Goal: Task Accomplishment & Management: Manage account settings

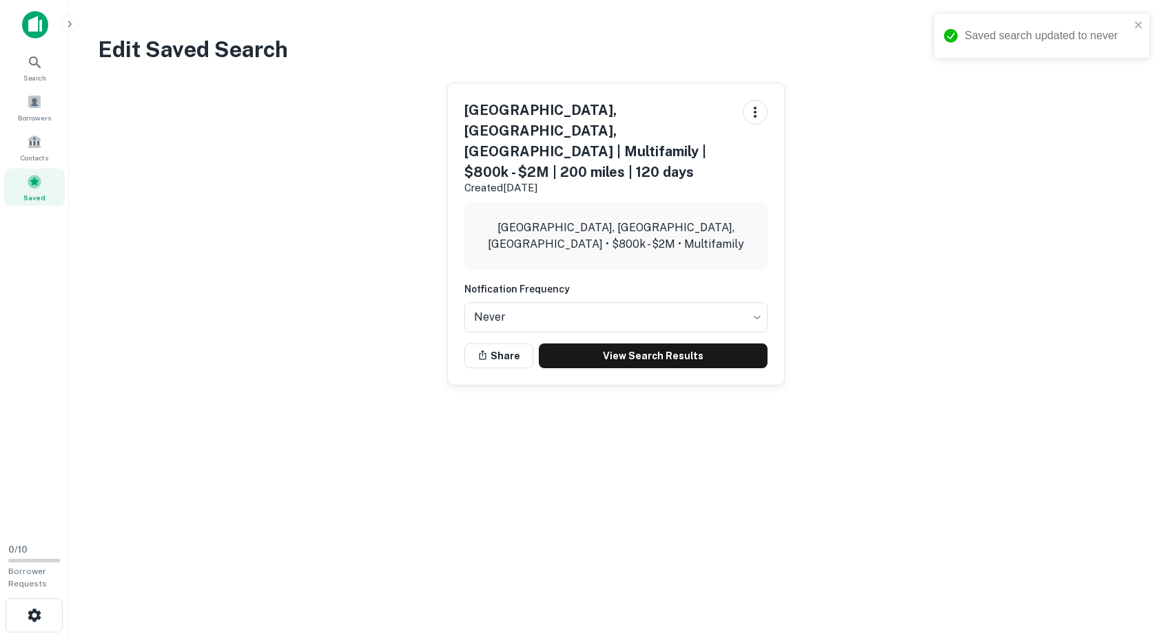
drag, startPoint x: 254, startPoint y: 410, endPoint x: 229, endPoint y: 408, distance: 24.8
click at [229, 412] on main "Edit Saved Search [GEOGRAPHIC_DATA], [GEOGRAPHIC_DATA], [GEOGRAPHIC_DATA] | Mul…" at bounding box center [616, 319] width 1094 height 638
click at [569, 411] on main "Edit Saved Search [GEOGRAPHIC_DATA], [GEOGRAPHIC_DATA], [GEOGRAPHIC_DATA] | Mul…" at bounding box center [616, 319] width 1094 height 638
click at [319, 260] on div "[GEOGRAPHIC_DATA], [GEOGRAPHIC_DATA], [GEOGRAPHIC_DATA] | Multifamily | $800k -…" at bounding box center [610, 229] width 1047 height 314
click at [753, 107] on icon "button" at bounding box center [755, 112] width 17 height 17
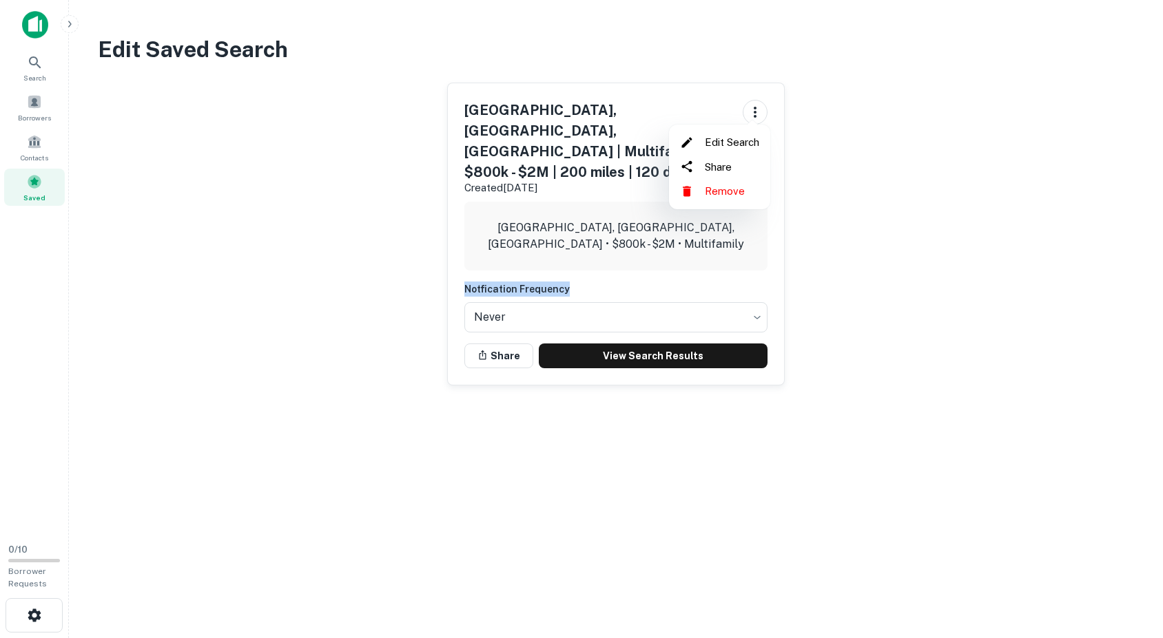
click at [743, 194] on li "Remove" at bounding box center [719, 191] width 90 height 25
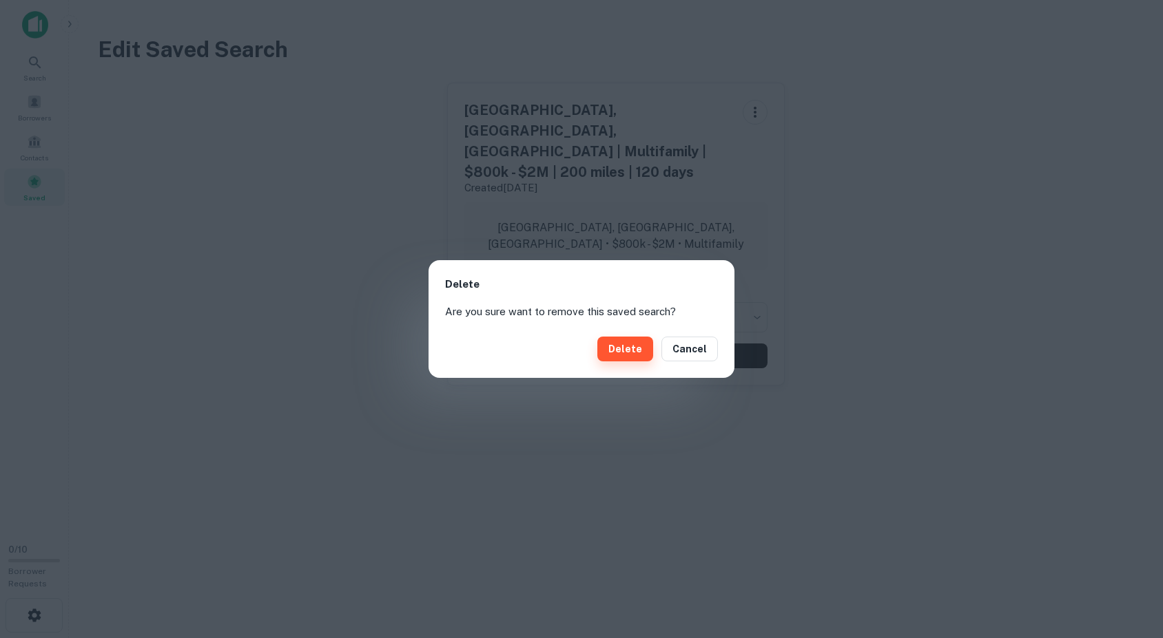
click at [637, 351] on button "Delete" at bounding box center [625, 349] width 56 height 25
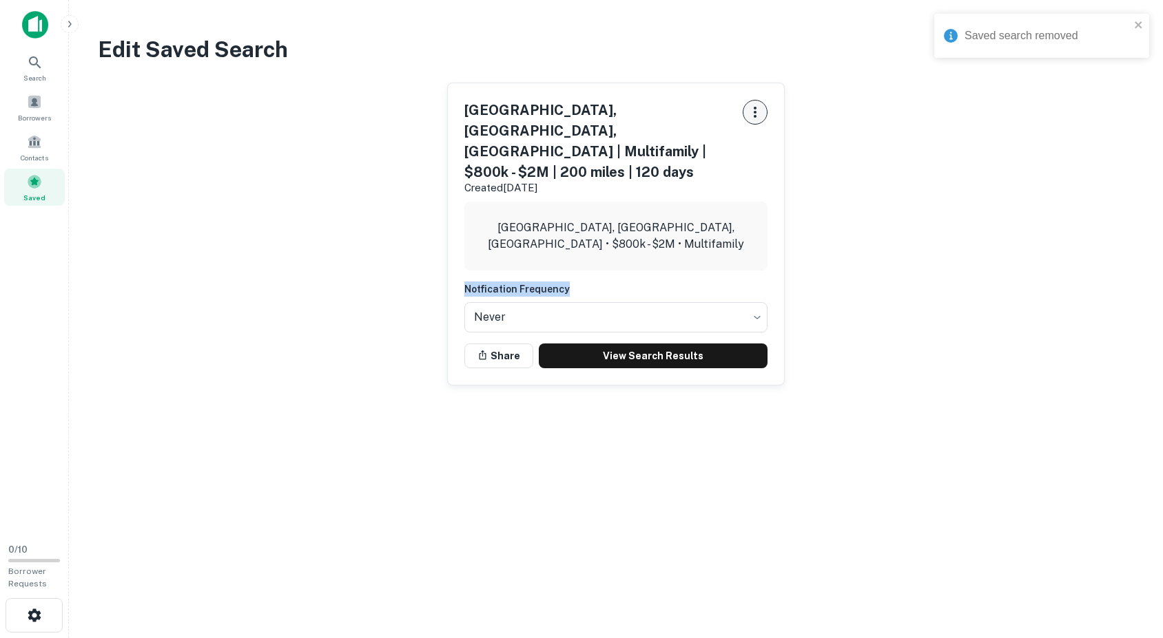
click at [754, 105] on icon "button" at bounding box center [755, 112] width 17 height 17
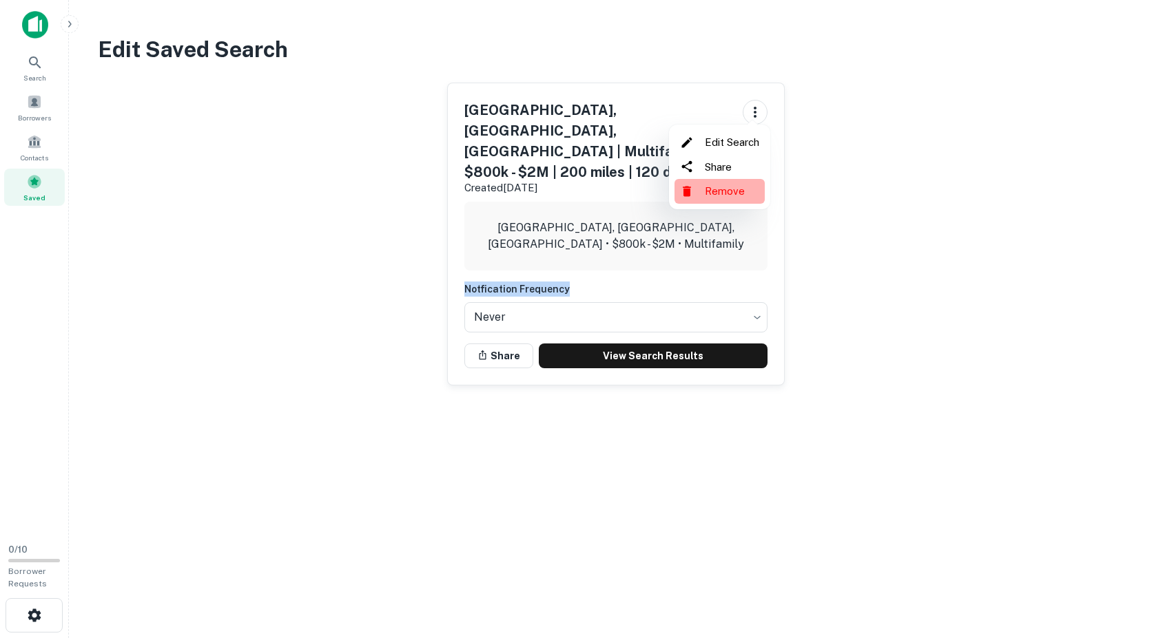
click at [731, 195] on li "Remove" at bounding box center [719, 191] width 90 height 25
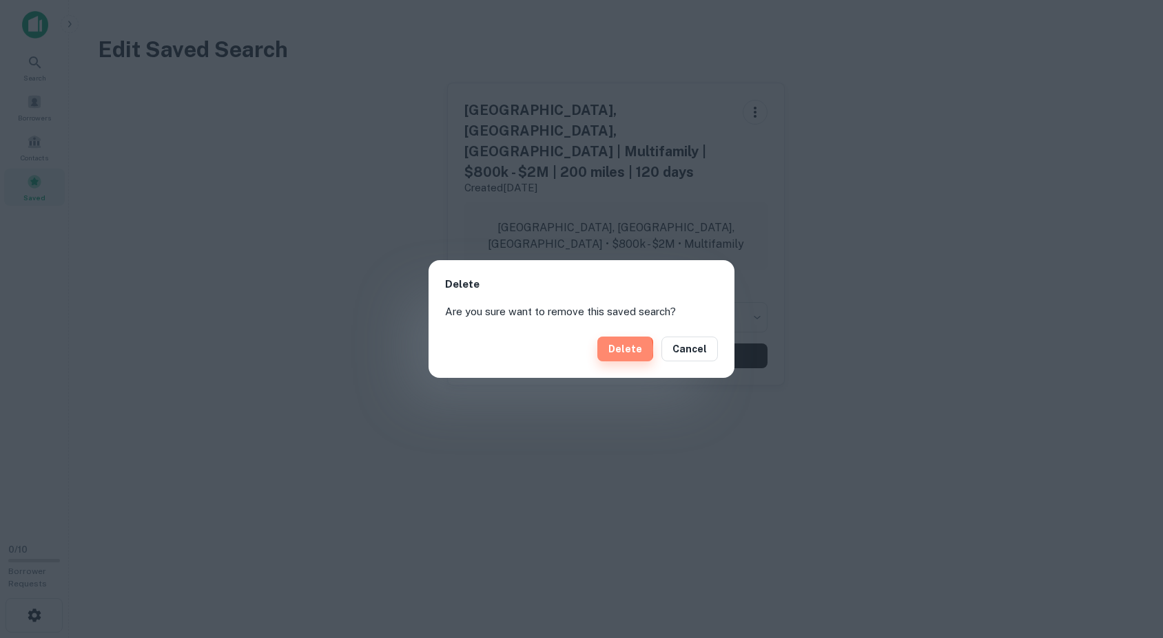
click at [623, 351] on button "Delete" at bounding box center [625, 349] width 56 height 25
click at [636, 349] on button "Delete" at bounding box center [625, 349] width 56 height 25
click at [601, 357] on div "Delete Cancel" at bounding box center [581, 349] width 306 height 58
click at [645, 344] on button "Delete" at bounding box center [625, 349] width 56 height 25
click at [642, 342] on button "Delete" at bounding box center [625, 349] width 56 height 25
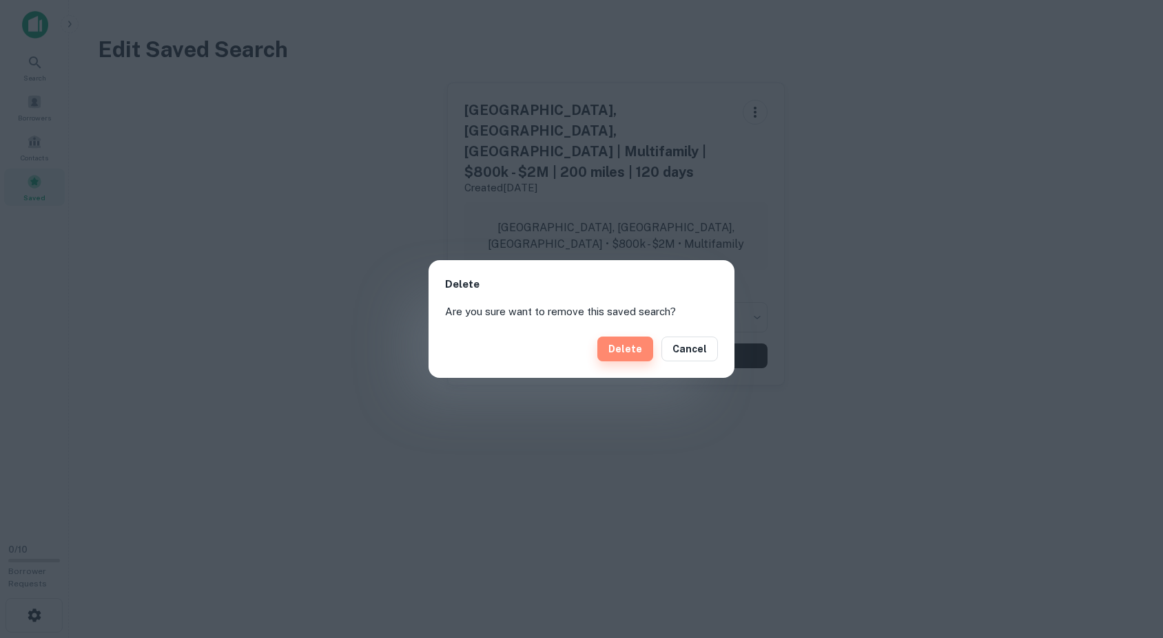
click at [643, 338] on button "Delete" at bounding box center [625, 349] width 56 height 25
click at [718, 338] on div "Delete Cancel" at bounding box center [581, 349] width 306 height 58
click at [716, 340] on button "Cancel" at bounding box center [689, 349] width 56 height 25
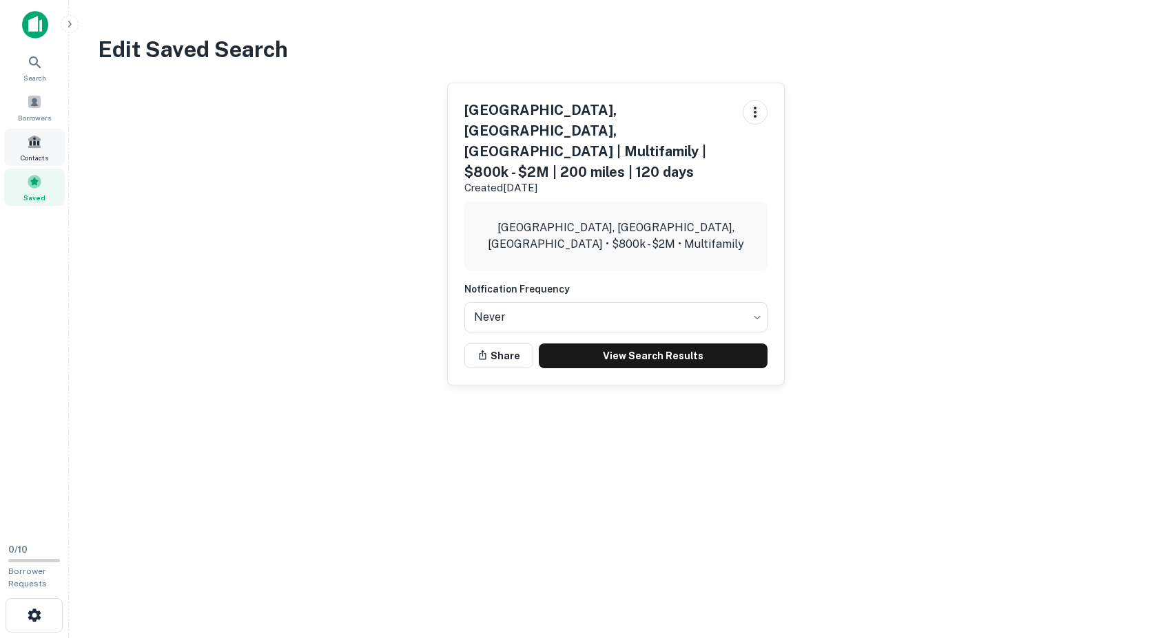
click at [36, 148] on span at bounding box center [34, 141] width 15 height 15
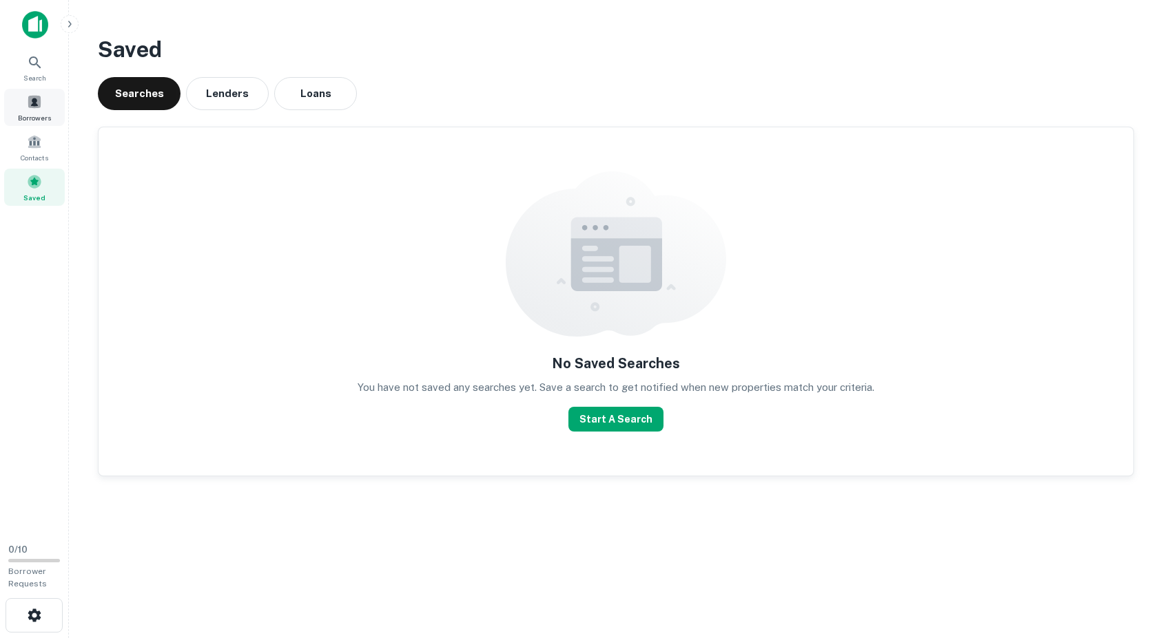
click at [39, 116] on span "Borrowers" at bounding box center [34, 117] width 33 height 11
